Goal: Task Accomplishment & Management: Use online tool/utility

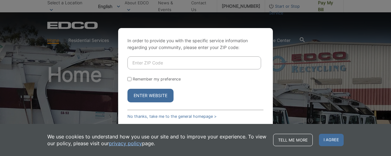
click at [181, 63] on input "Enter ZIP Code" at bounding box center [193, 63] width 133 height 13
type input "91902"
click at [156, 96] on button "Enter Website" at bounding box center [150, 96] width 46 height 14
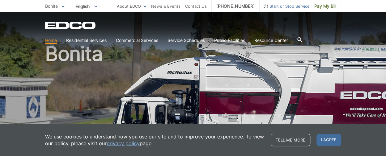
scroll to position [31, 0]
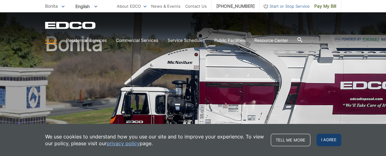
click at [334, 140] on span "I agree" at bounding box center [328, 140] width 25 height 12
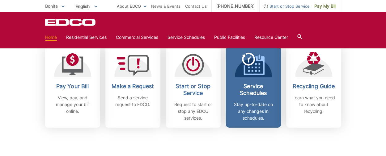
scroll to position [185, 0]
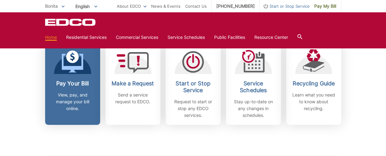
click at [74, 66] on icon at bounding box center [72, 62] width 22 height 22
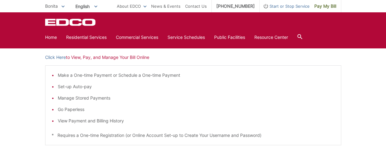
scroll to position [93, 0]
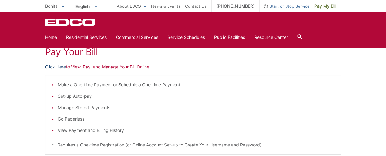
click at [56, 67] on link "Click Here" at bounding box center [55, 67] width 21 height 7
